Goal: Transaction & Acquisition: Purchase product/service

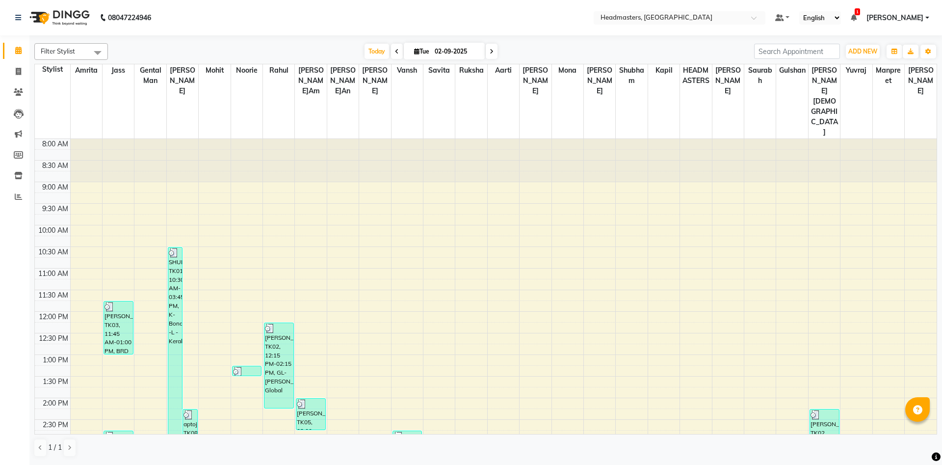
scroll to position [212, 0]
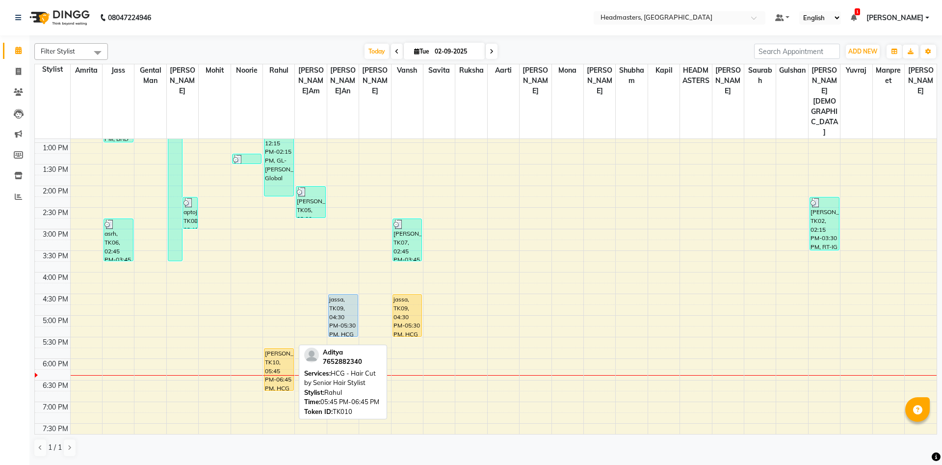
click at [281, 348] on div "[PERSON_NAME], TK10, 05:45 PM-06:45 PM, HCG - Hair Cut by Senior Hair Stylist" at bounding box center [278, 369] width 29 height 42
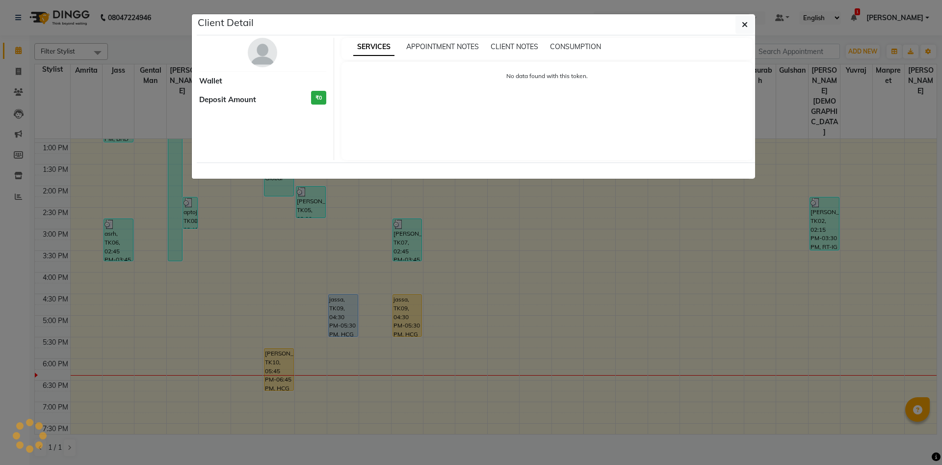
select select "1"
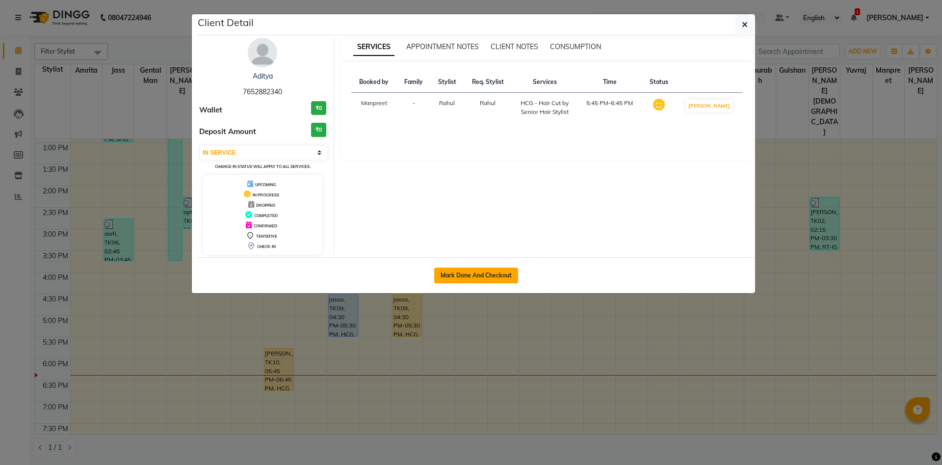
click at [500, 279] on button "Mark Done And Checkout" at bounding box center [476, 275] width 84 height 16
select select "service"
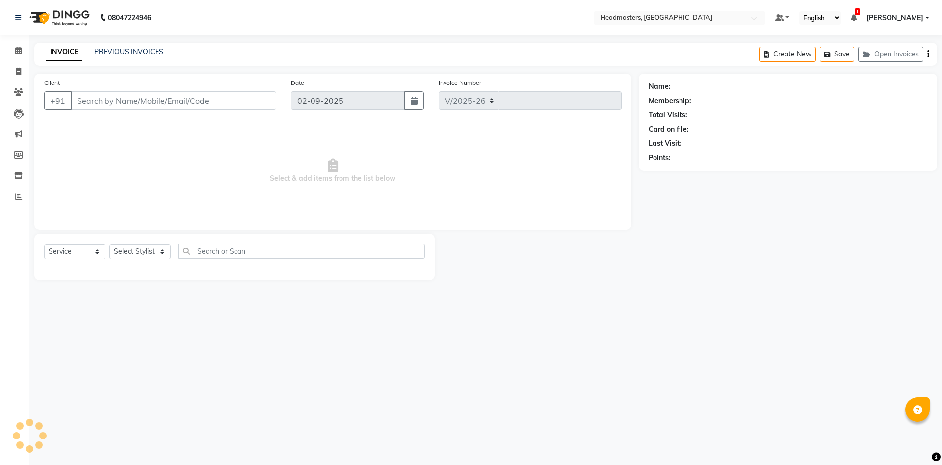
select select "7130"
type input "5754"
type input "7652882340"
select select "60725"
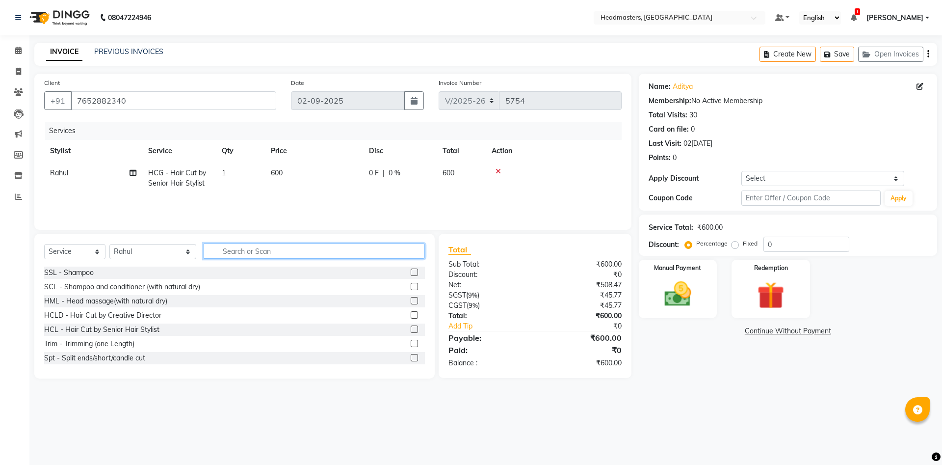
click at [213, 249] on input "text" at bounding box center [314, 250] width 221 height 15
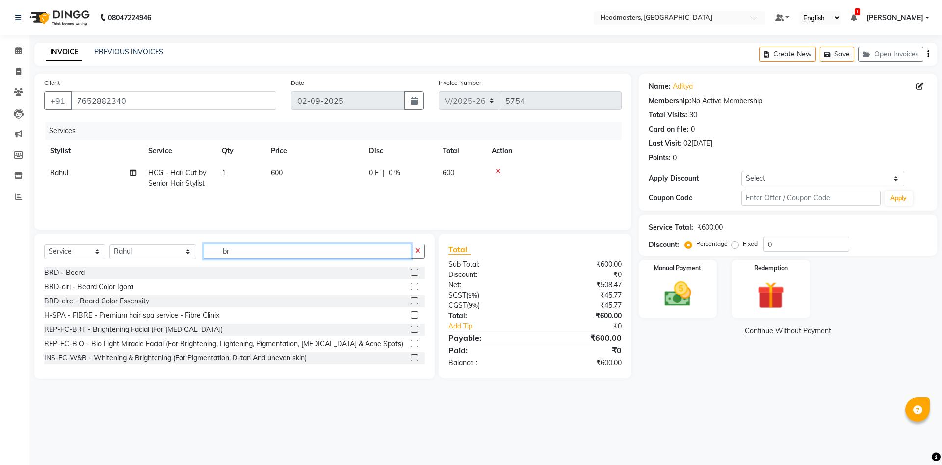
type input "br"
click at [68, 266] on div "BRD - Beard" at bounding box center [234, 272] width 381 height 12
click at [70, 274] on div "BRD - Beard" at bounding box center [64, 272] width 41 height 10
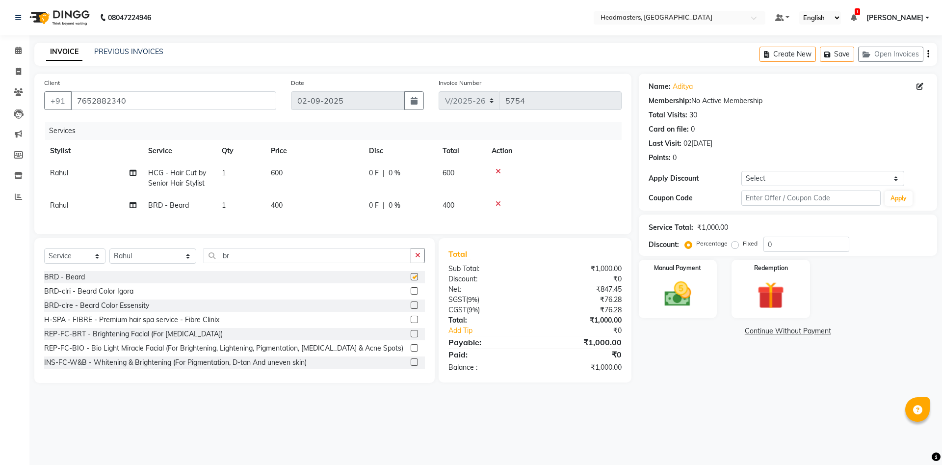
checkbox input "false"
click at [740, 244] on div "Fixed" at bounding box center [746, 243] width 24 height 12
click at [743, 244] on label "Fixed" at bounding box center [750, 243] width 15 height 9
click at [734, 244] on input "Fixed" at bounding box center [737, 243] width 7 height 7
radio input "true"
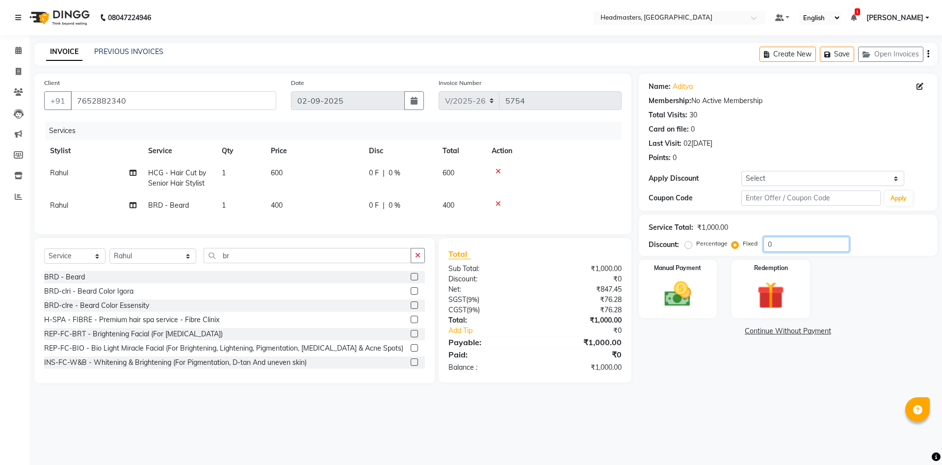
click at [770, 242] on input "0" at bounding box center [806, 243] width 86 height 15
type input "200"
click at [680, 273] on div "Manual Payment" at bounding box center [677, 289] width 81 height 60
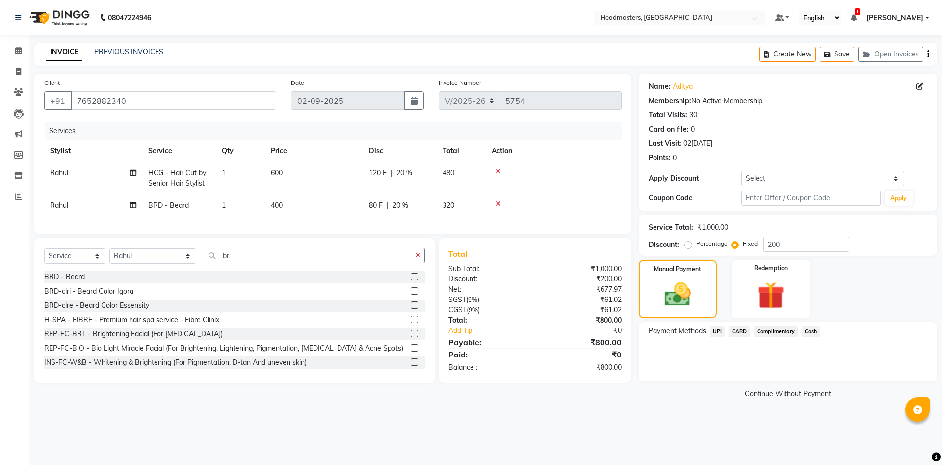
click at [807, 333] on span "Cash" at bounding box center [811, 331] width 19 height 11
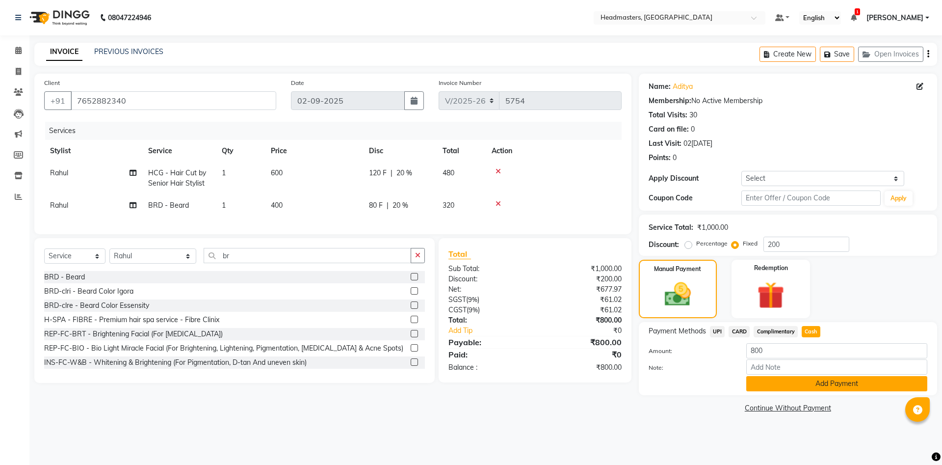
click at [783, 388] on button "Add Payment" at bounding box center [836, 383] width 181 height 15
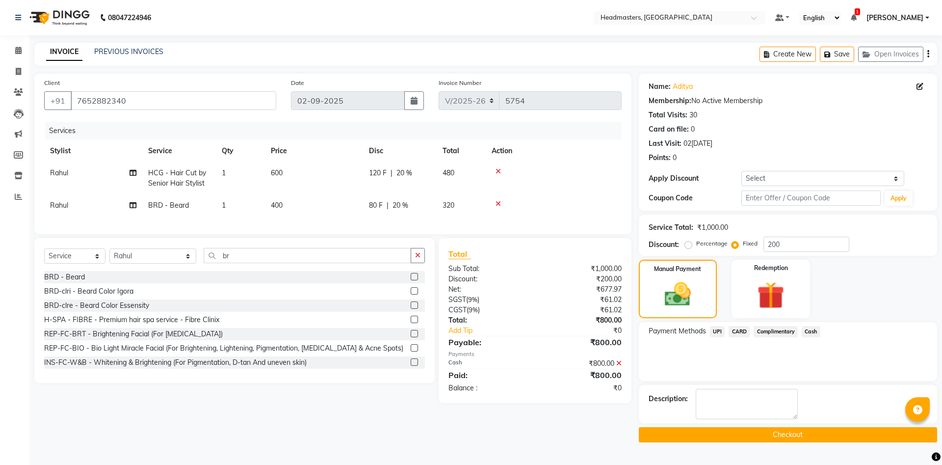
click at [701, 434] on button "Checkout" at bounding box center [788, 434] width 298 height 15
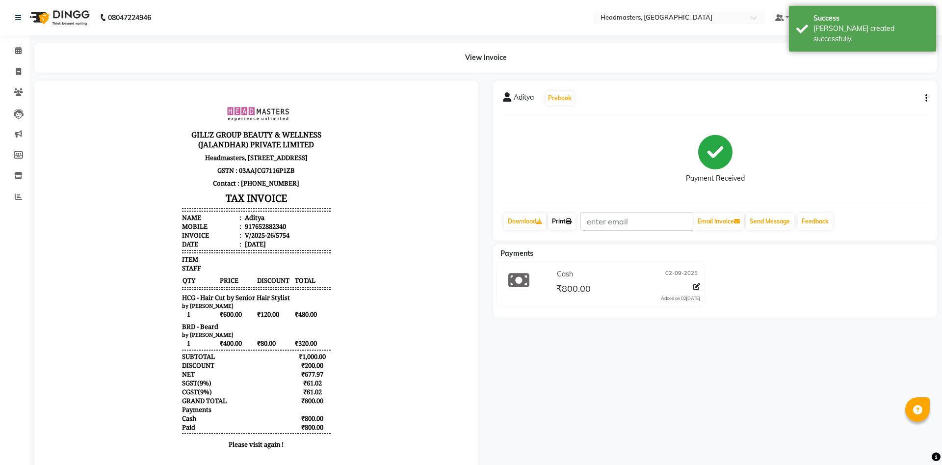
click at [562, 222] on link "Print" at bounding box center [561, 221] width 27 height 17
click at [20, 52] on icon at bounding box center [18, 50] width 6 height 7
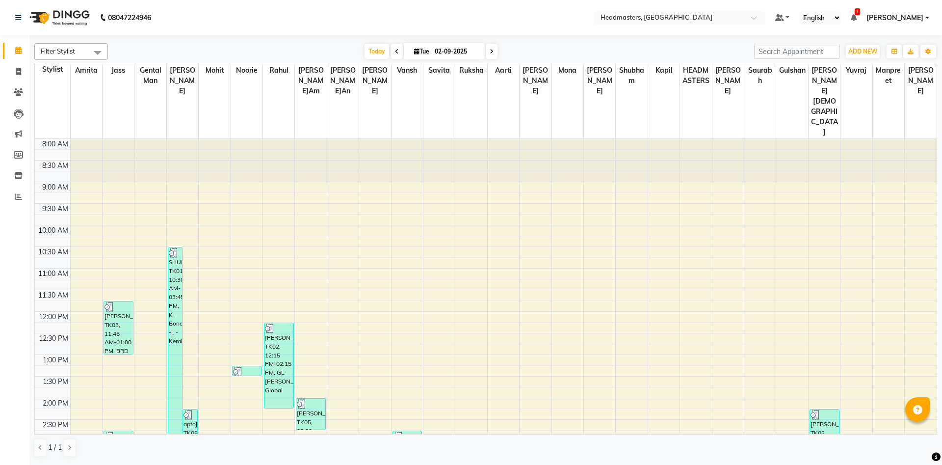
scroll to position [268, 0]
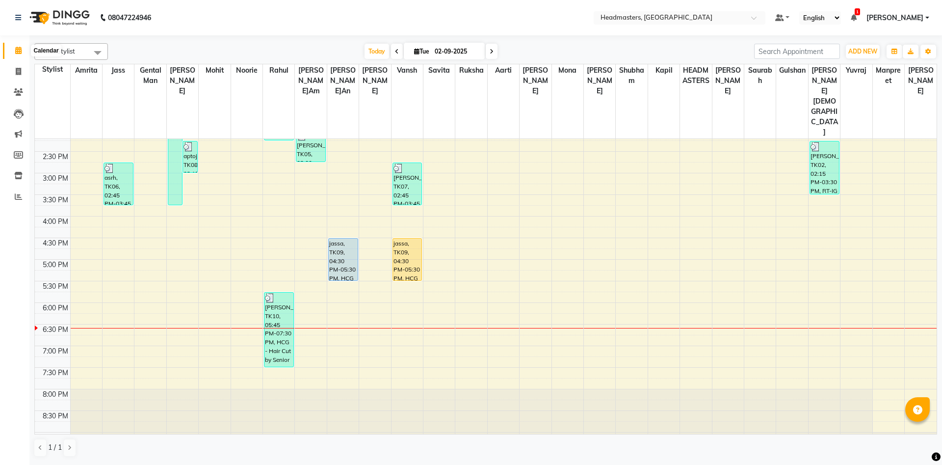
click at [15, 49] on icon at bounding box center [18, 50] width 6 height 7
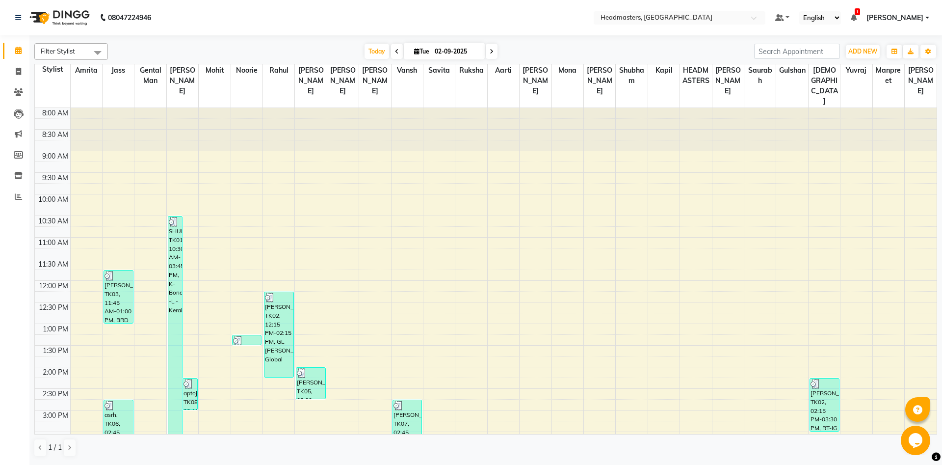
click at [271, 401] on div "8:00 AM 8:30 AM 9:00 AM 9:30 AM 10:00 AM 10:30 AM 11:00 AM 11:30 AM 12:00 PM 12…" at bounding box center [486, 410] width 902 height 604
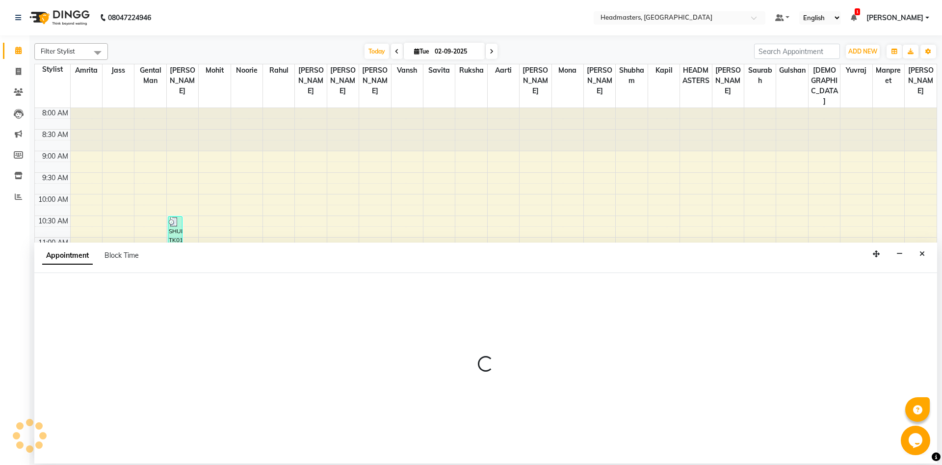
select select "60725"
select select "tentative"
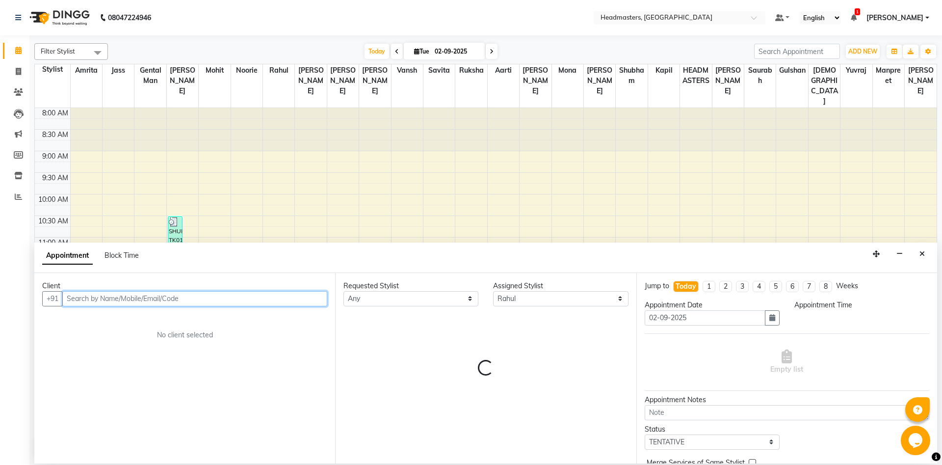
select select "900"
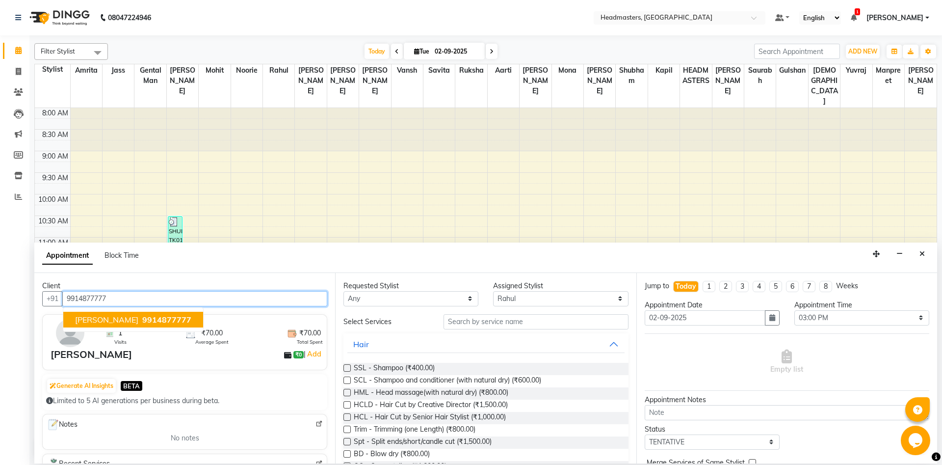
click at [142, 320] on span "9914877777" at bounding box center [166, 320] width 49 height 10
type input "9914877777"
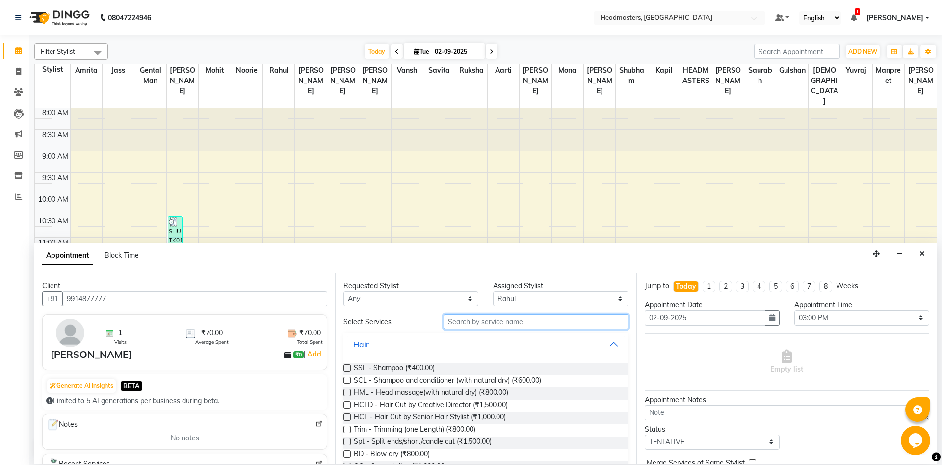
click at [472, 322] on input "text" at bounding box center [536, 321] width 185 height 15
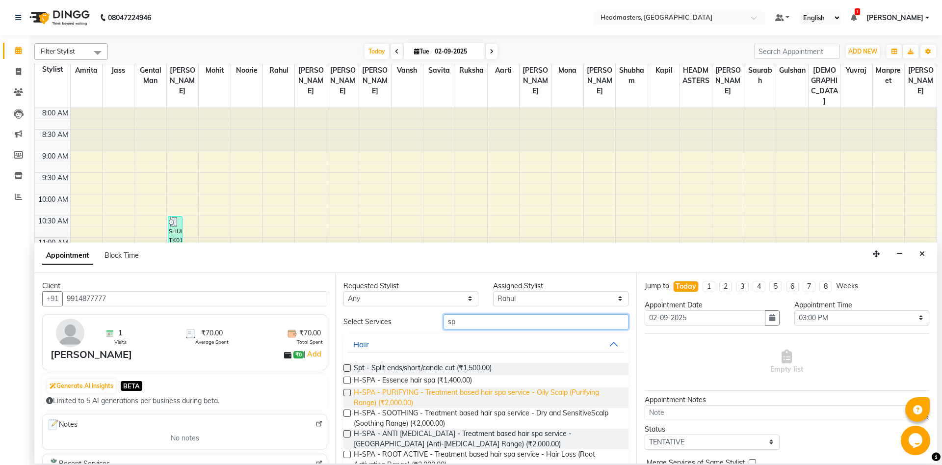
type input "sp"
click at [571, 391] on span "H-SPA - PURIFYING - Treatment based hair spa service - Oily Scalp (Purifying Ra…" at bounding box center [487, 397] width 266 height 21
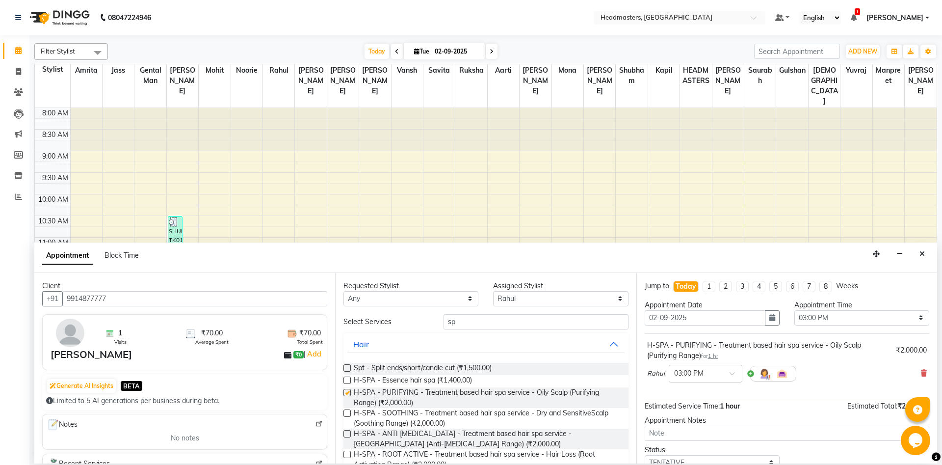
checkbox input "false"
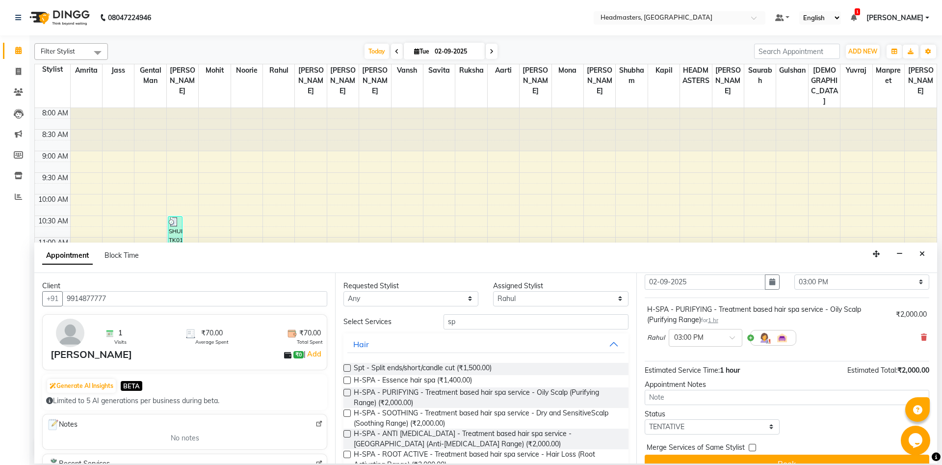
scroll to position [52, 0]
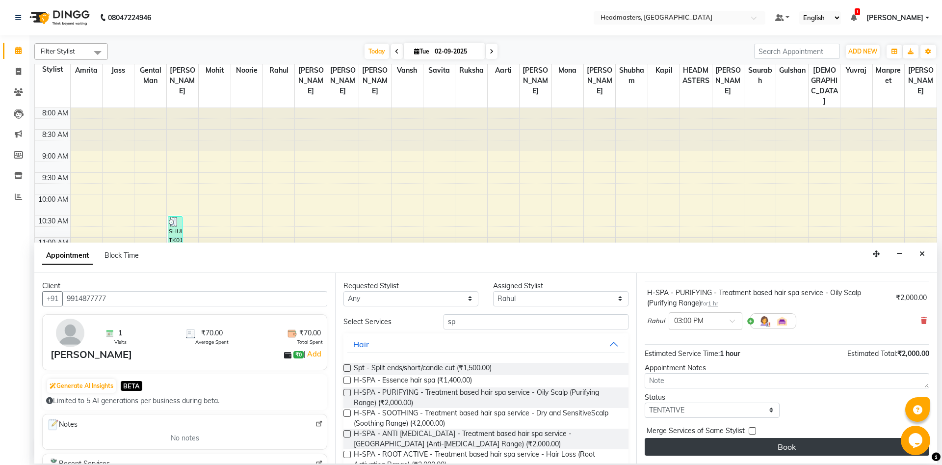
click at [758, 447] on button "Book" at bounding box center [787, 447] width 285 height 18
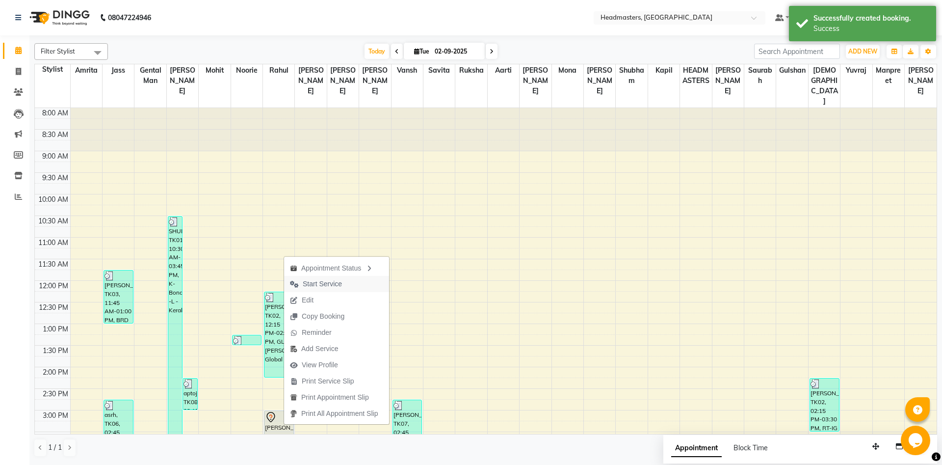
click at [354, 277] on button "Start Service" at bounding box center [336, 284] width 105 height 16
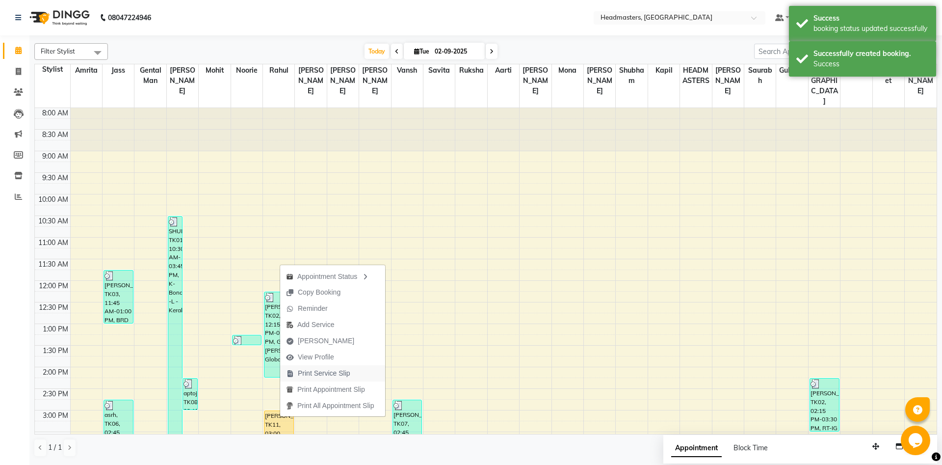
click at [310, 375] on span "Print Service Slip" at bounding box center [324, 373] width 52 height 10
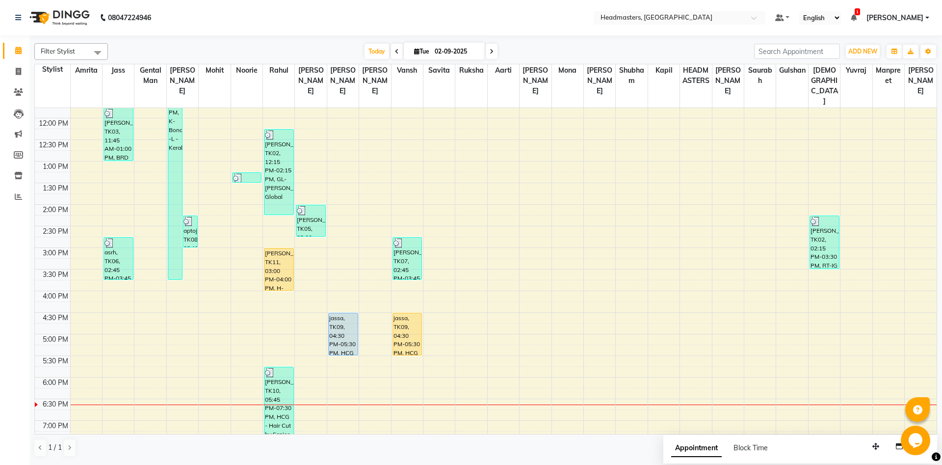
scroll to position [212, 0]
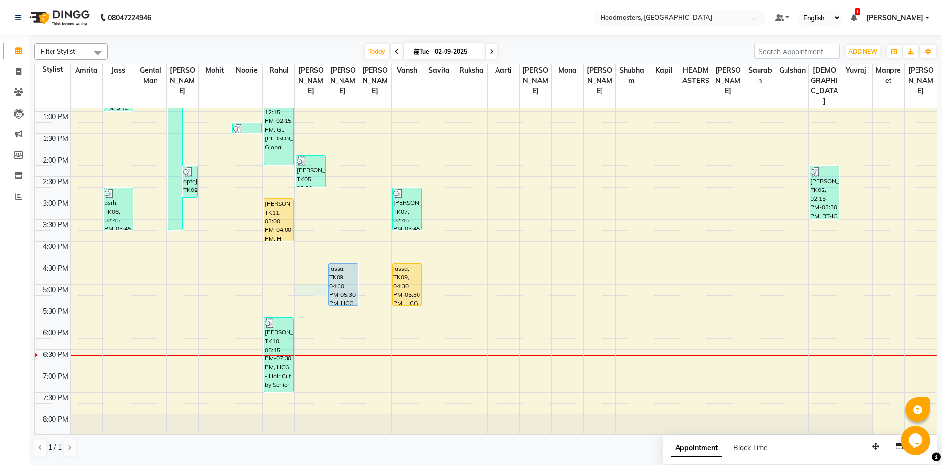
click at [311, 277] on div "8:00 AM 8:30 AM 9:00 AM 9:30 AM 10:00 AM 10:30 AM 11:00 AM 11:30 AM 12:00 PM 12…" at bounding box center [486, 198] width 902 height 604
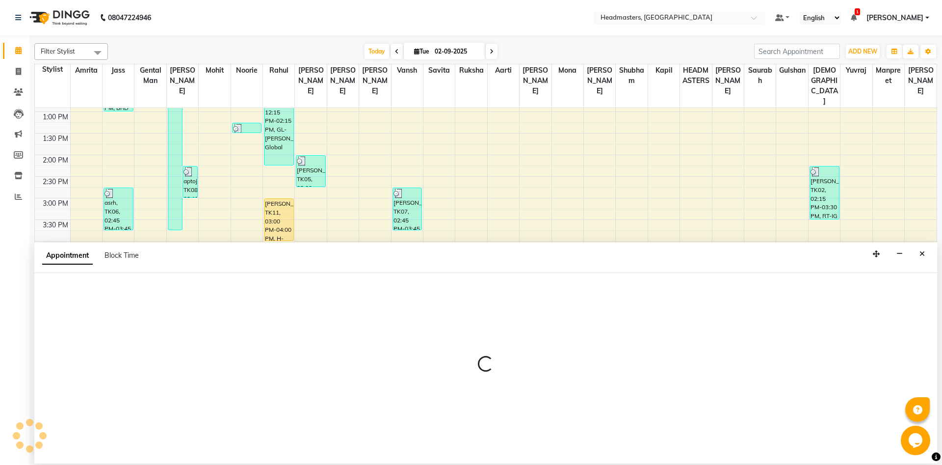
select select "60726"
select select "1020"
select select "tentative"
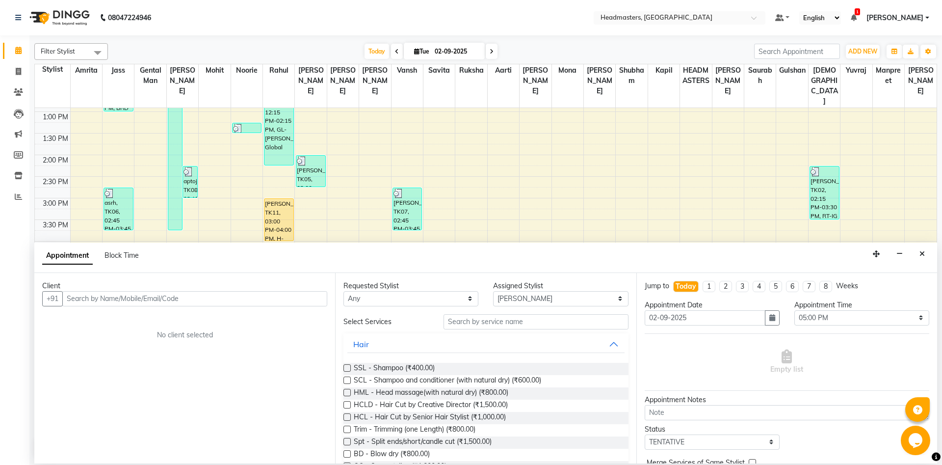
click at [102, 295] on input "text" at bounding box center [194, 298] width 265 height 15
type input "9914411755"
click at [313, 301] on span "Add Client" at bounding box center [306, 298] width 33 height 9
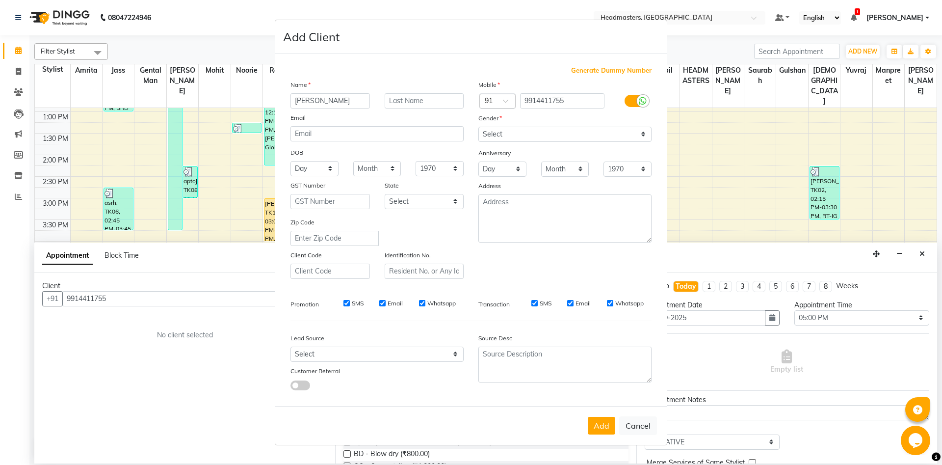
type input "[PERSON_NAME]"
select select "[DEMOGRAPHIC_DATA]"
click option "[DEMOGRAPHIC_DATA]" at bounding box center [0, 0] width 0 height 0
click at [591, 425] on button "Add" at bounding box center [601, 426] width 27 height 18
select select
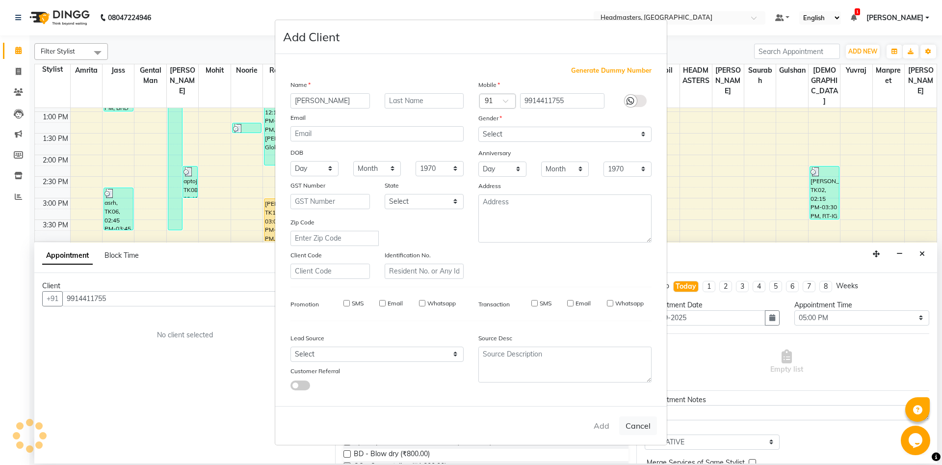
select select
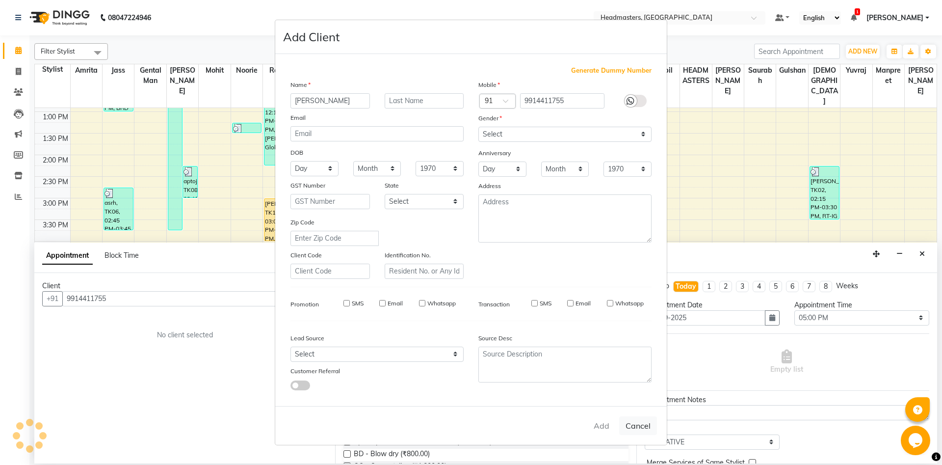
select select
checkbox input "false"
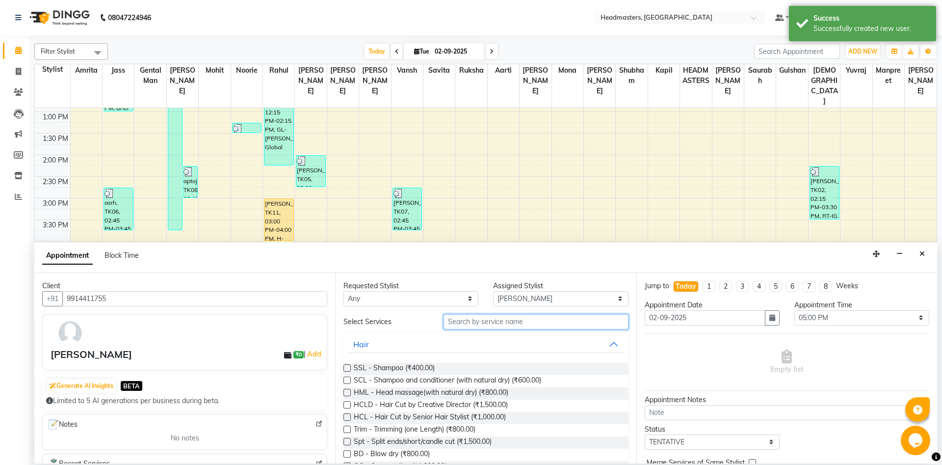
click at [514, 321] on input "text" at bounding box center [536, 321] width 185 height 15
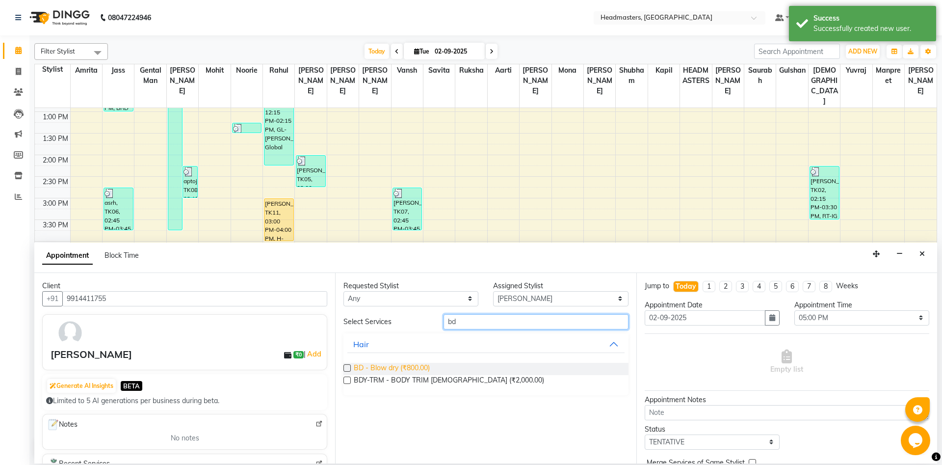
type input "bd"
click at [430, 368] on span "BD - Blow dry (₹800.00)" at bounding box center [392, 369] width 76 height 12
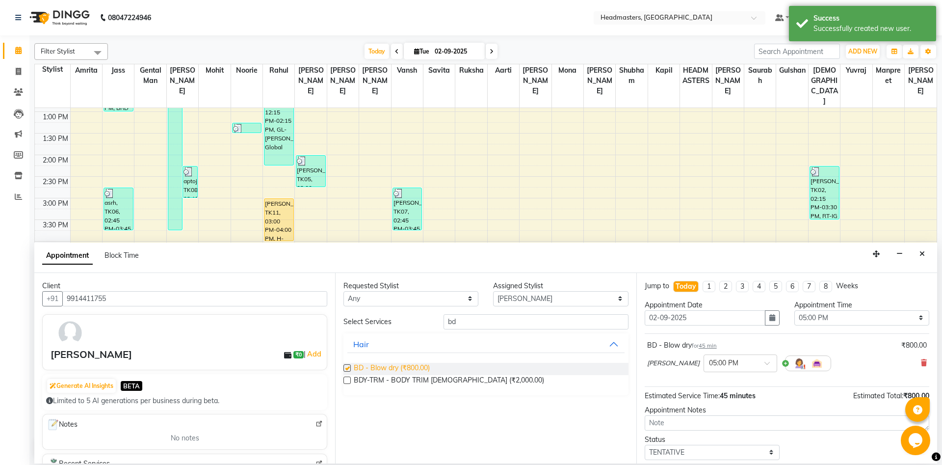
checkbox input "false"
click at [493, 291] on select "Select [PERSON_NAME] Amrita [PERSON_NAME] Gental Man Gulshan HEADMASTERS [PERSO…" at bounding box center [560, 298] width 135 height 15
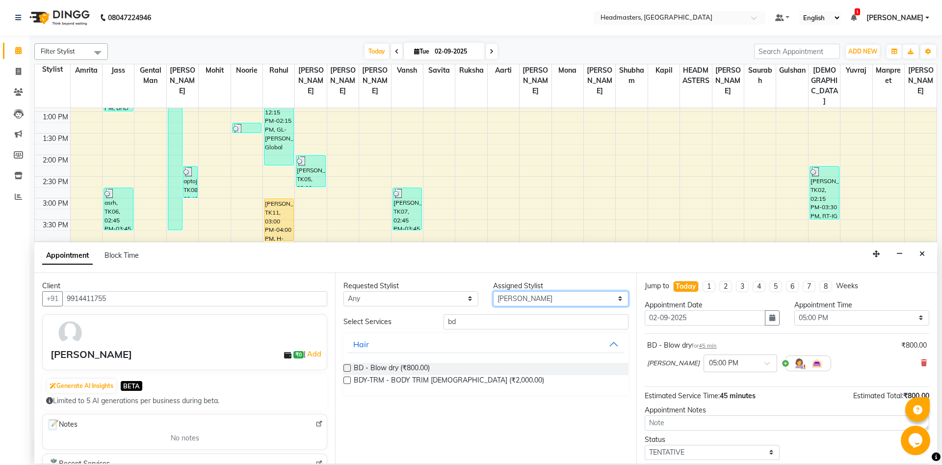
select select "60749"
click option "Shubham" at bounding box center [0, 0] width 0 height 0
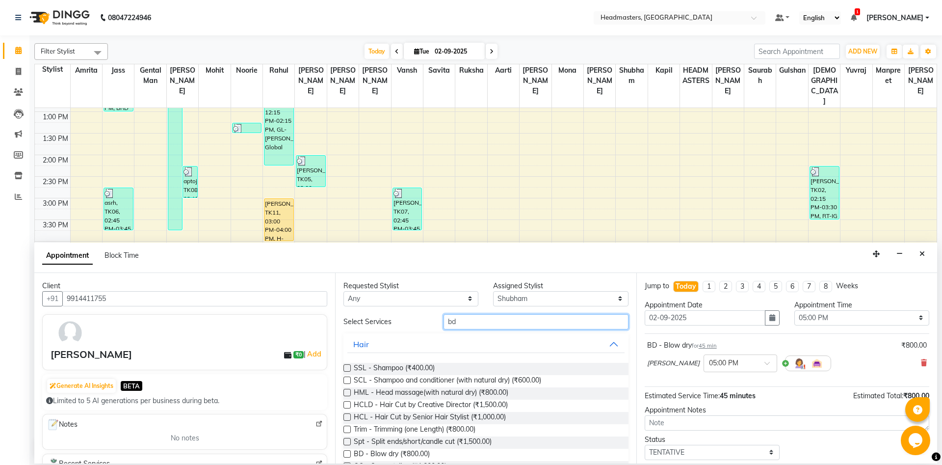
click at [462, 321] on input "bd" at bounding box center [536, 321] width 185 height 15
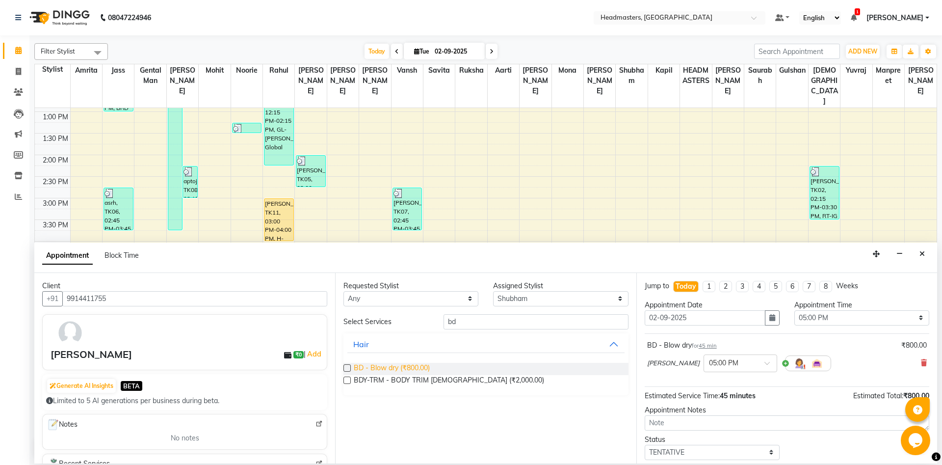
click at [368, 367] on span "BD - Blow dry (₹800.00)" at bounding box center [392, 369] width 76 height 12
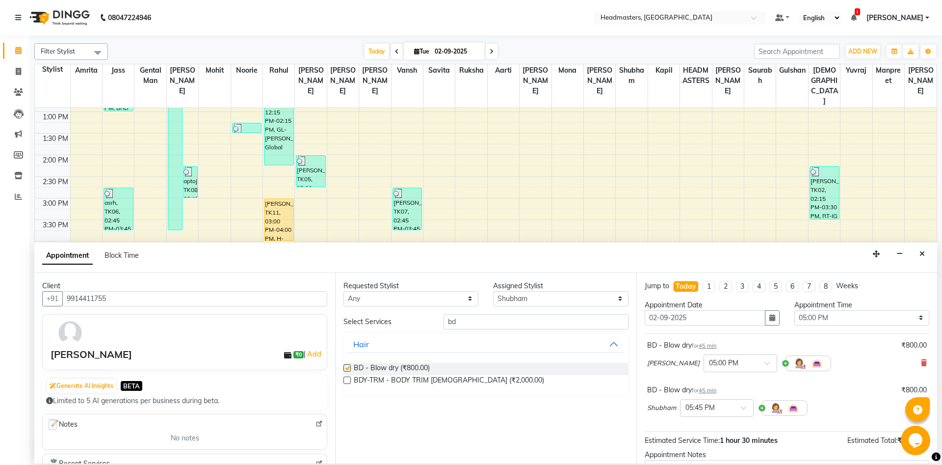
checkbox input "false"
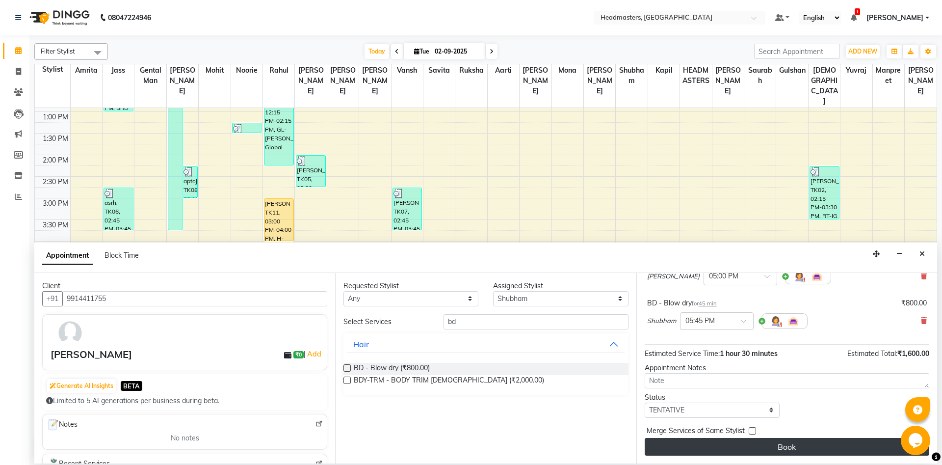
click at [767, 445] on button "Book" at bounding box center [787, 447] width 285 height 18
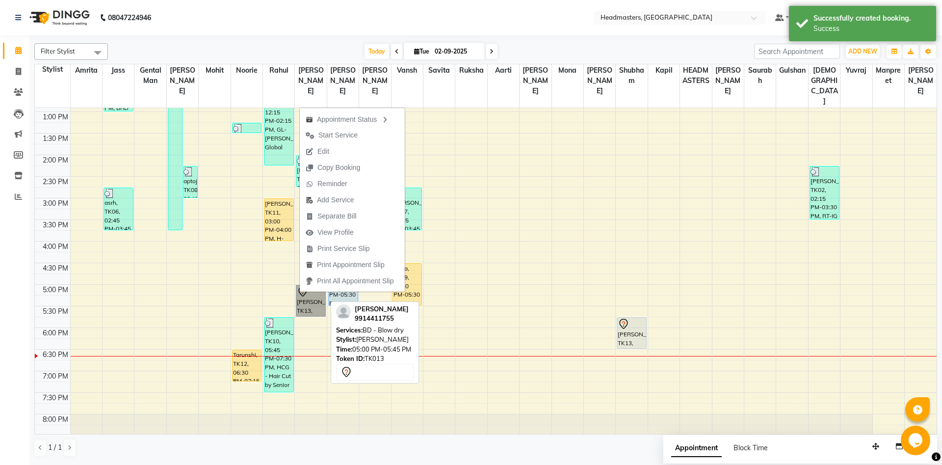
click at [309, 296] on link "[PERSON_NAME], TK13, 05:00 PM-05:45 PM, BD - Blow dry" at bounding box center [311, 301] width 30 height 32
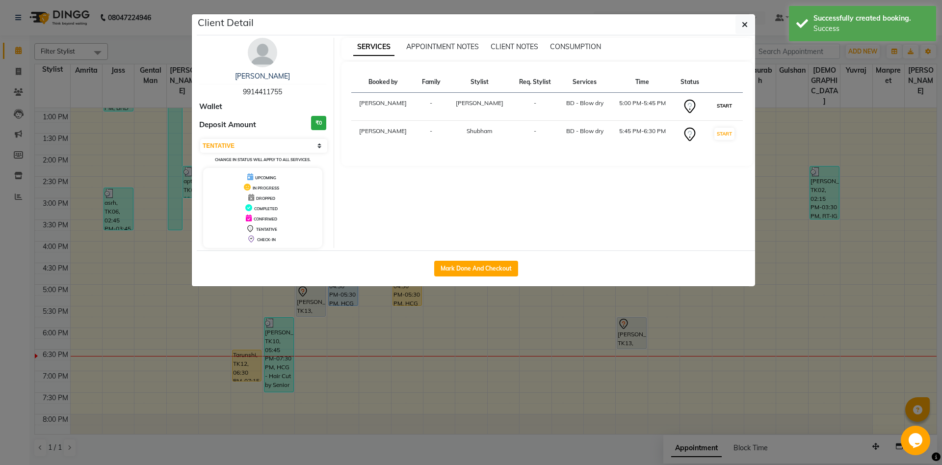
click at [720, 104] on button "START" at bounding box center [724, 106] width 20 height 12
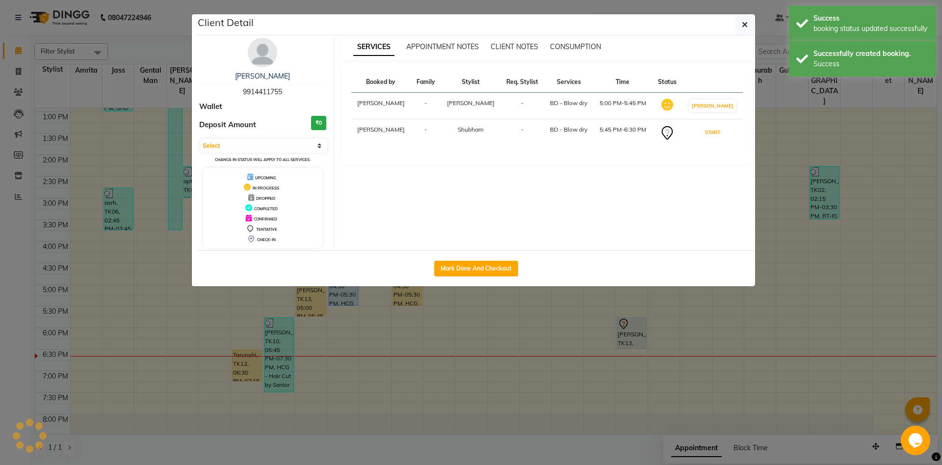
click at [716, 132] on button "START" at bounding box center [713, 132] width 20 height 12
select select "1"
drag, startPoint x: 614, startPoint y: 335, endPoint x: 577, endPoint y: 319, distance: 40.9
click at [615, 335] on ngb-modal-window "Client Detail [PERSON_NAME] 9914411755 Wallet Deposit Amount ₹0 Select IN SERVI…" at bounding box center [471, 232] width 942 height 465
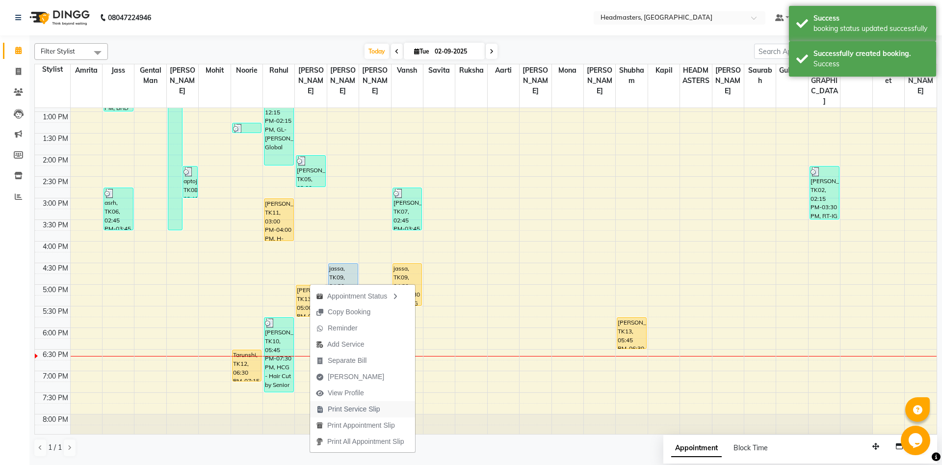
click at [374, 411] on span "Print Service Slip" at bounding box center [354, 409] width 52 height 10
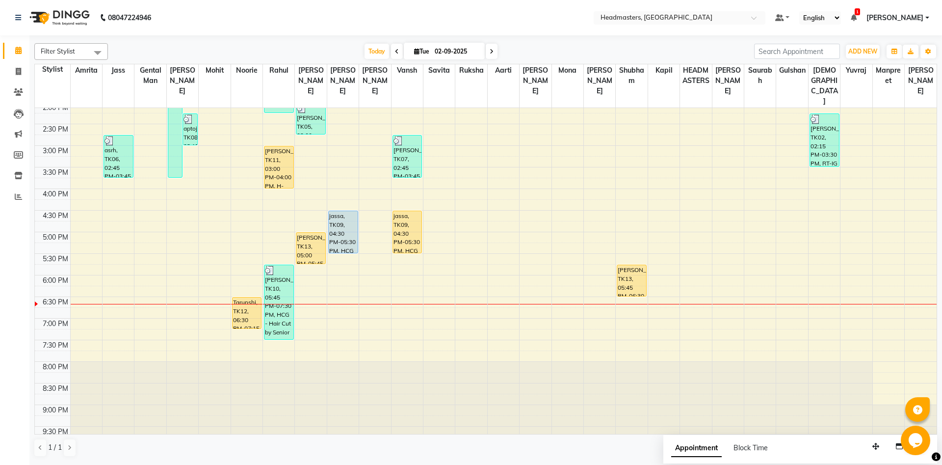
scroll to position [265, 0]
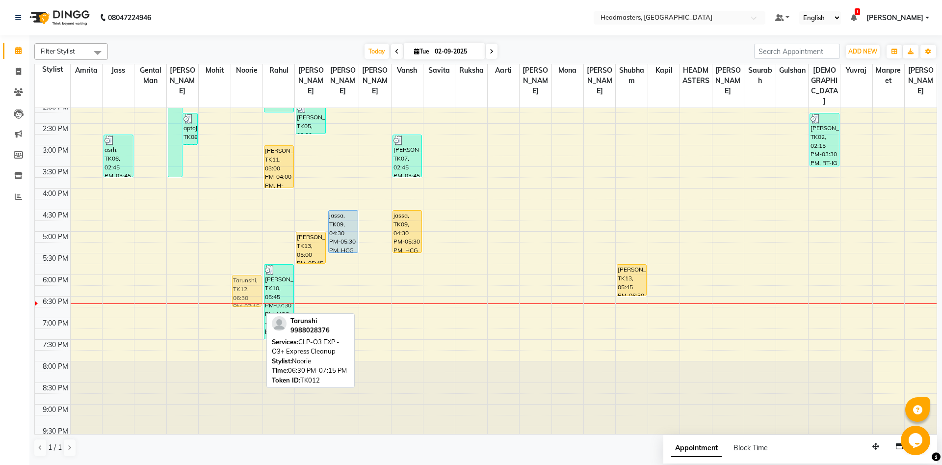
drag, startPoint x: 249, startPoint y: 311, endPoint x: 250, endPoint y: 291, distance: 19.1
click at [250, 291] on div "sarab, TK04, 01:15 PM-01:30 PM, TH-EB - Eyebrows Tarunshi, TK12, 06:30 PM-07:15…" at bounding box center [246, 145] width 31 height 604
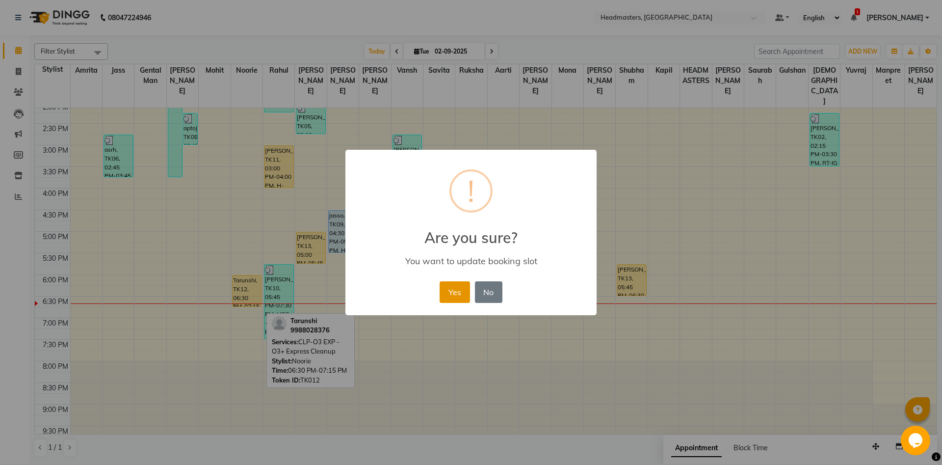
click at [462, 296] on button "Yes" at bounding box center [455, 292] width 30 height 22
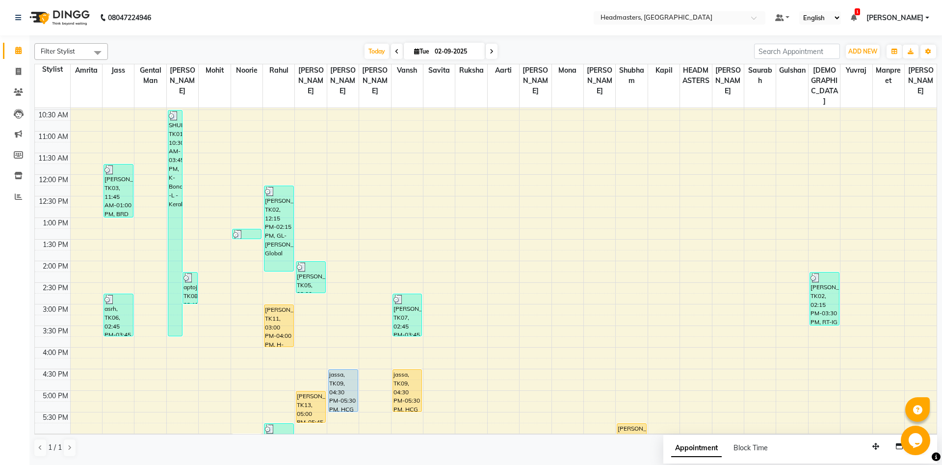
scroll to position [212, 0]
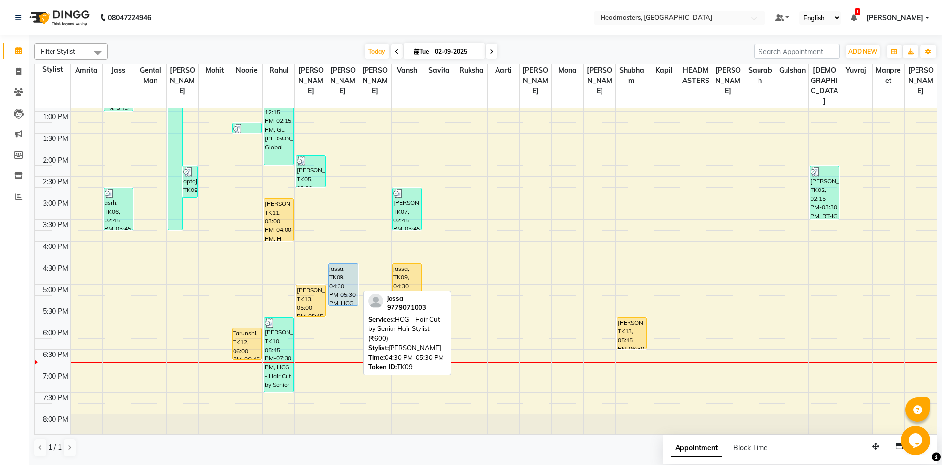
click at [336, 289] on div "jassa, TK09, 04:30 PM-05:30 PM, HCG - Hair Cut by Senior Hair Stylist (₹600)" at bounding box center [343, 284] width 29 height 42
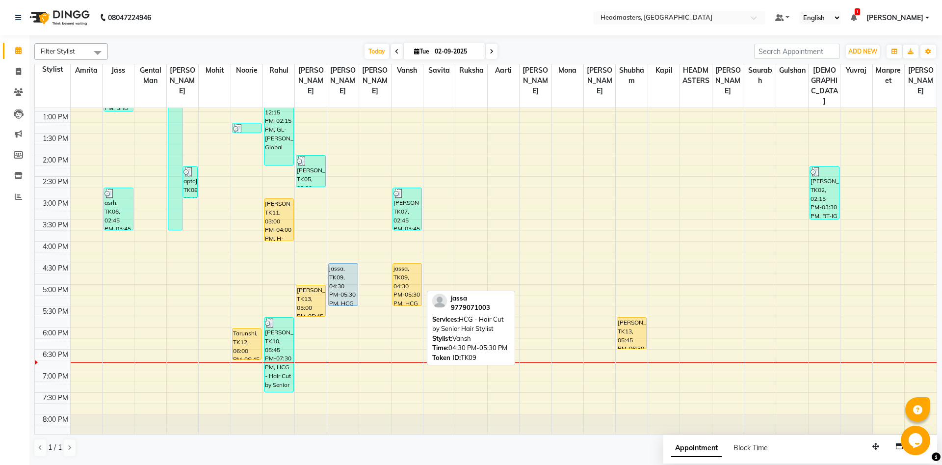
click at [409, 276] on div "jassa, TK09, 04:30 PM-05:30 PM, HCG - Hair Cut by Senior Hair Stylist" at bounding box center [407, 284] width 29 height 42
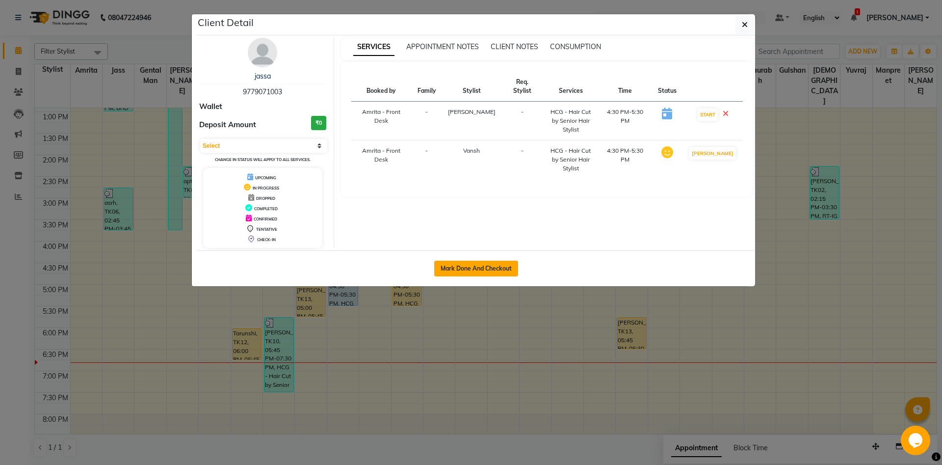
click at [448, 269] on button "Mark Done And Checkout" at bounding box center [476, 269] width 84 height 16
select select "service"
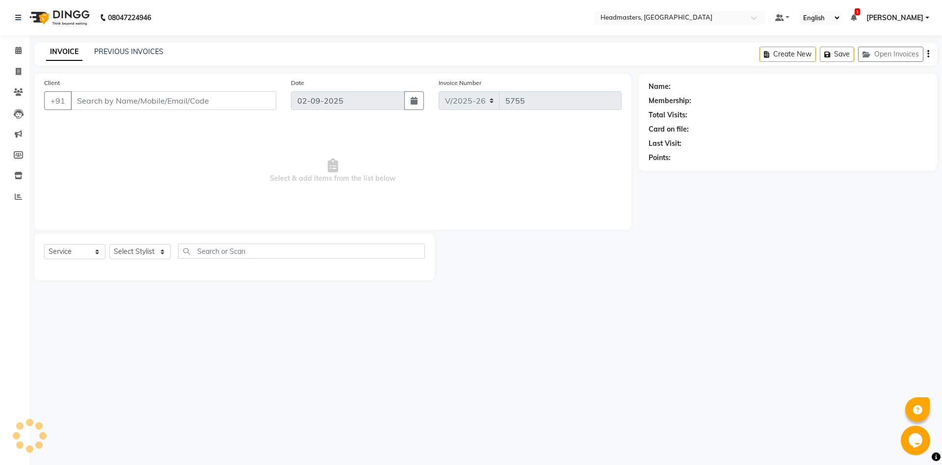
type input "9779071003"
select select "60727"
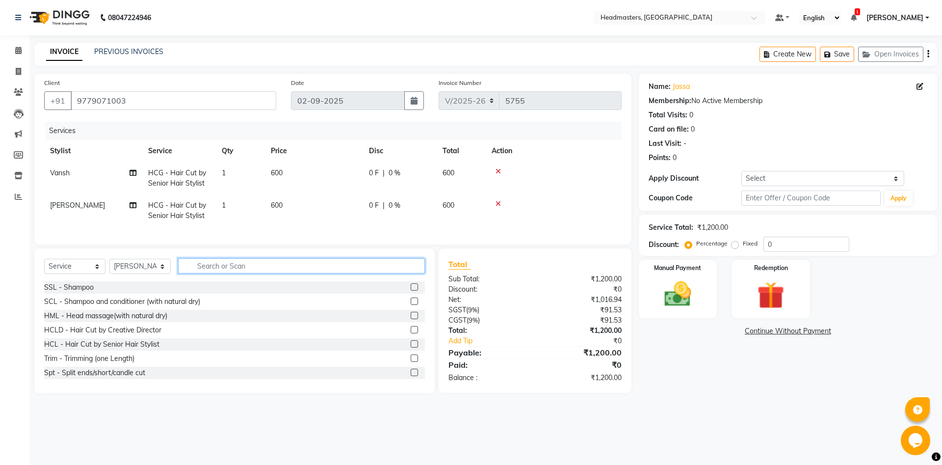
click at [244, 264] on input "text" at bounding box center [301, 265] width 247 height 15
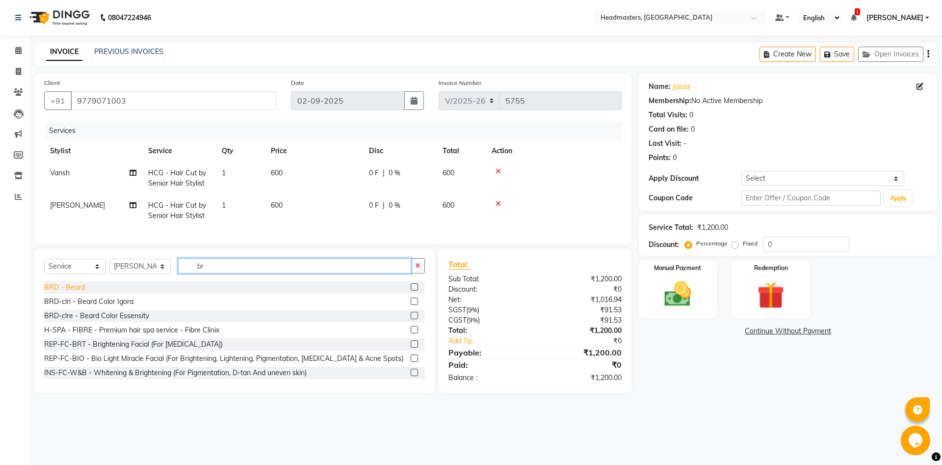
type input "br"
click at [72, 285] on div "BRD - Beard" at bounding box center [64, 287] width 41 height 10
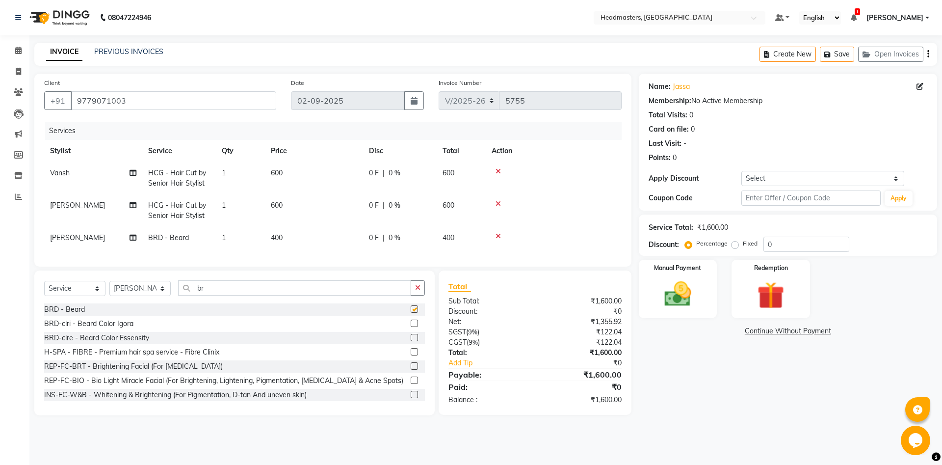
checkbox input "false"
click at [109, 281] on select "Select Stylist [PERSON_NAME] Amrita - Front Desk [PERSON_NAME] Gental Man Gulsh…" at bounding box center [139, 288] width 61 height 15
select select "60730"
click option "Vansh" at bounding box center [0, 0] width 0 height 0
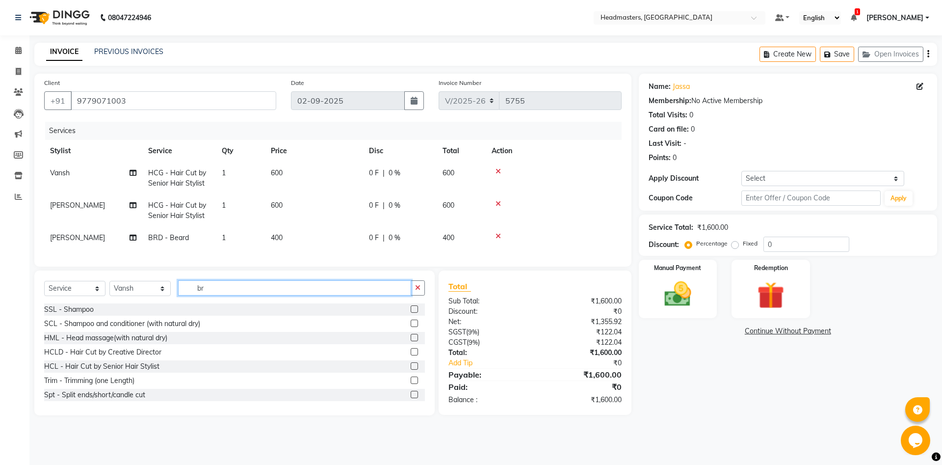
click at [214, 292] on input "br" at bounding box center [294, 287] width 233 height 15
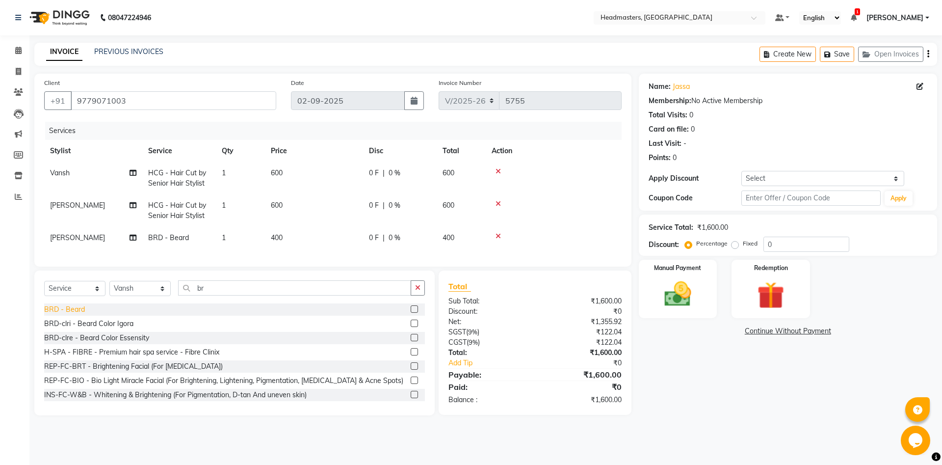
click at [75, 313] on div "BRD - Beard" at bounding box center [64, 309] width 41 height 10
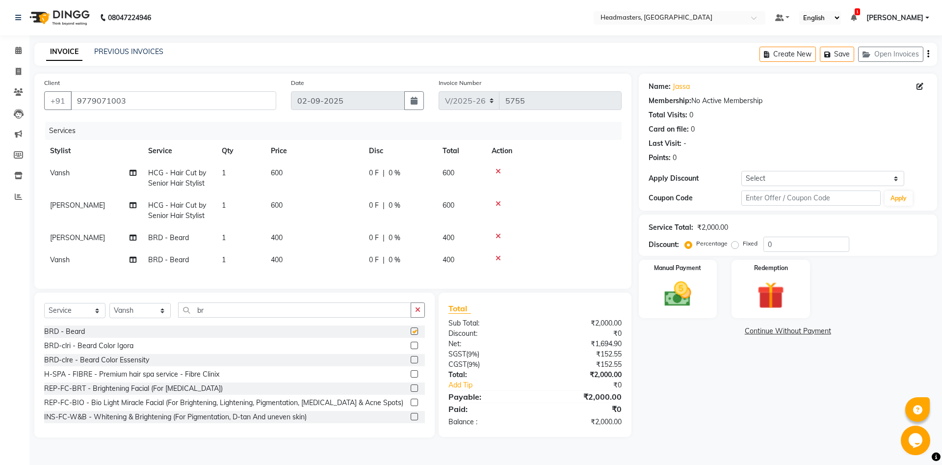
checkbox input "false"
click at [653, 309] on div "Manual Payment" at bounding box center [677, 289] width 81 height 60
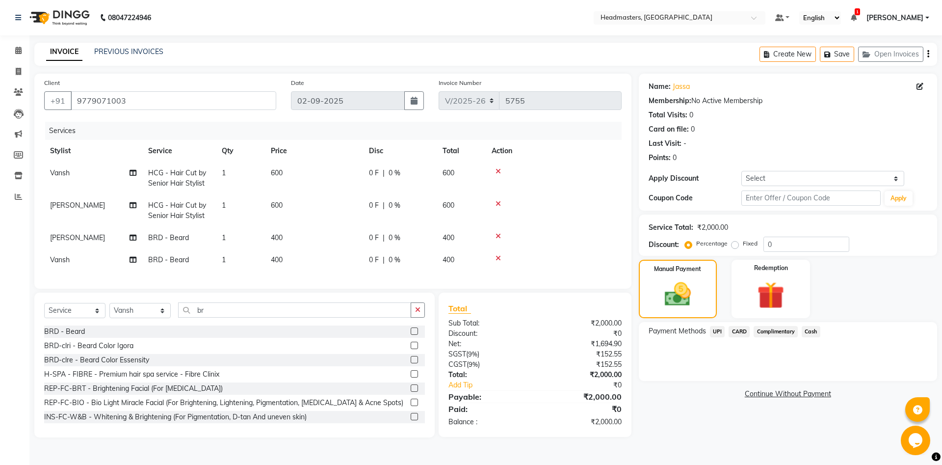
click at [717, 328] on span "UPI" at bounding box center [717, 331] width 15 height 11
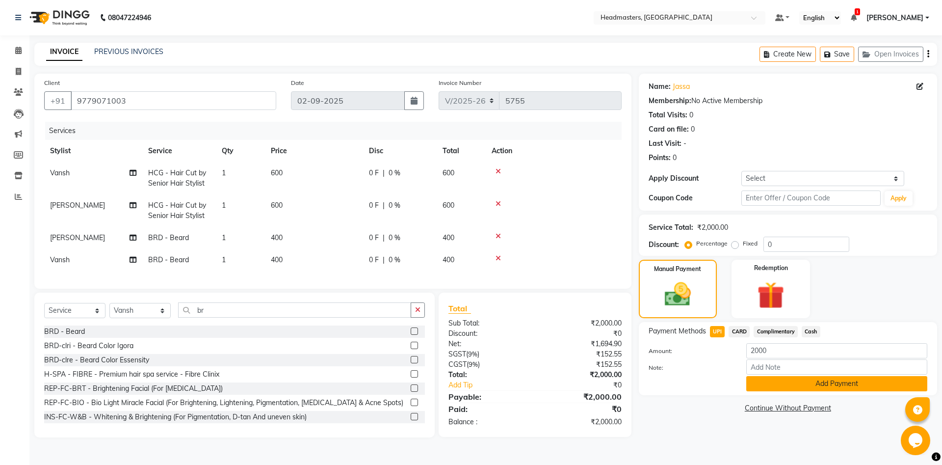
click at [756, 386] on button "Add Payment" at bounding box center [836, 383] width 181 height 15
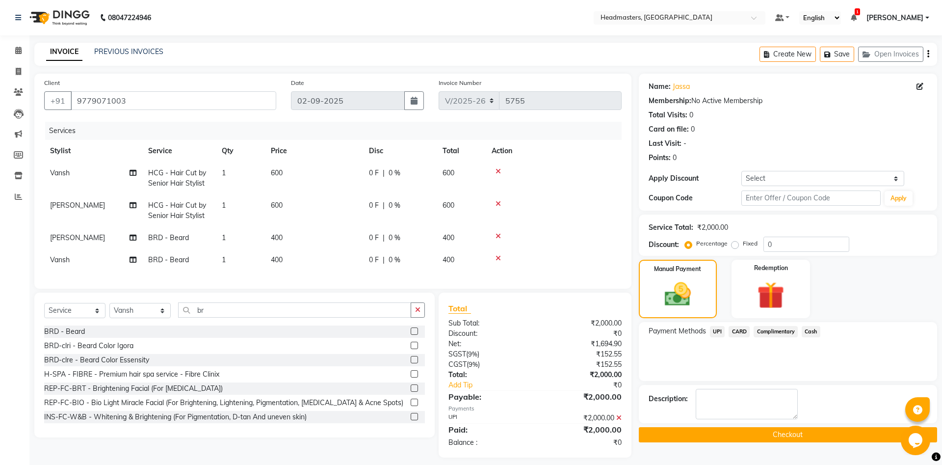
click at [671, 437] on button "Checkout" at bounding box center [788, 434] width 298 height 15
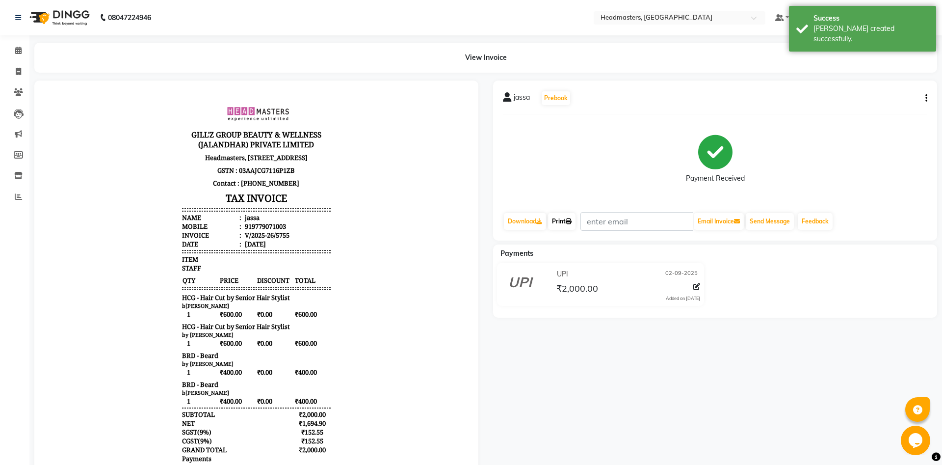
click at [572, 223] on icon at bounding box center [569, 221] width 6 height 6
click at [574, 216] on link "Print" at bounding box center [561, 221] width 27 height 17
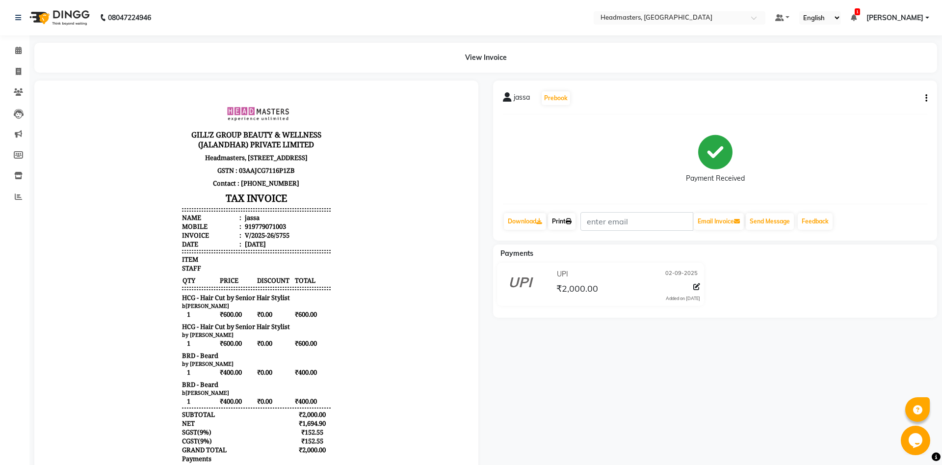
click at [575, 225] on link "Print" at bounding box center [561, 221] width 27 height 17
click at [17, 53] on icon at bounding box center [18, 50] width 6 height 7
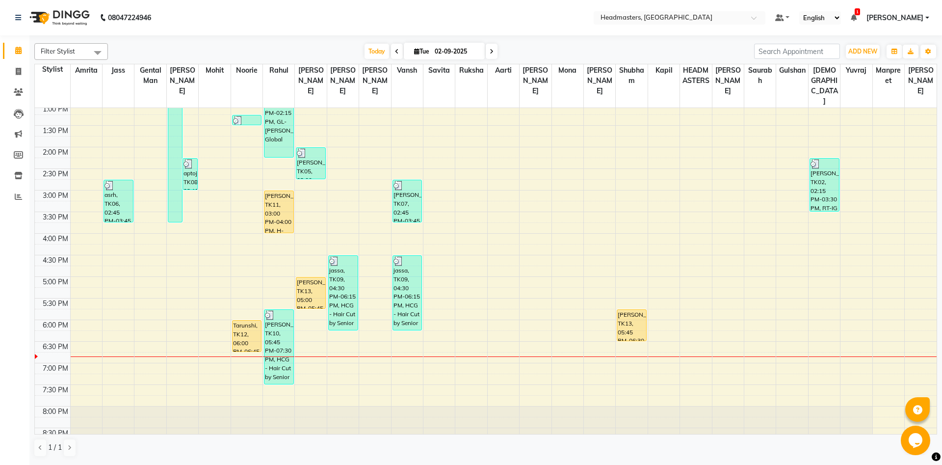
scroll to position [265, 0]
